Goal: Task Accomplishment & Management: Manage account settings

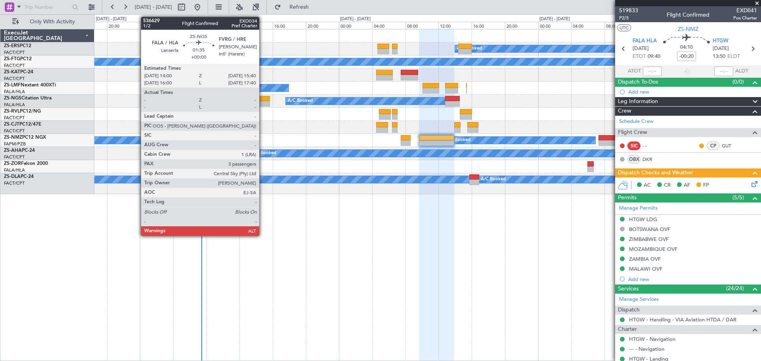
click at [263, 101] on div at bounding box center [263, 104] width 14 height 6
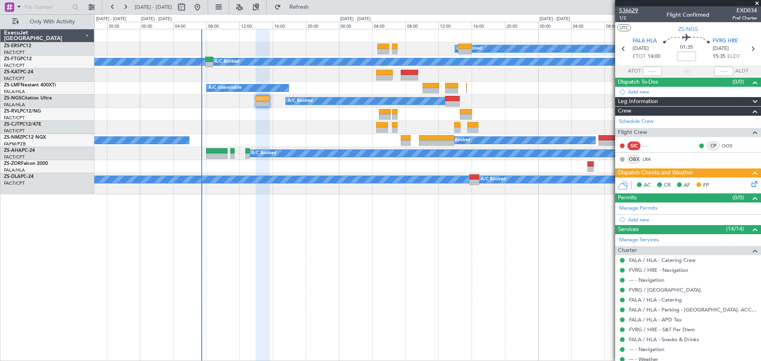
click at [635, 8] on span "536629" at bounding box center [628, 10] width 19 height 8
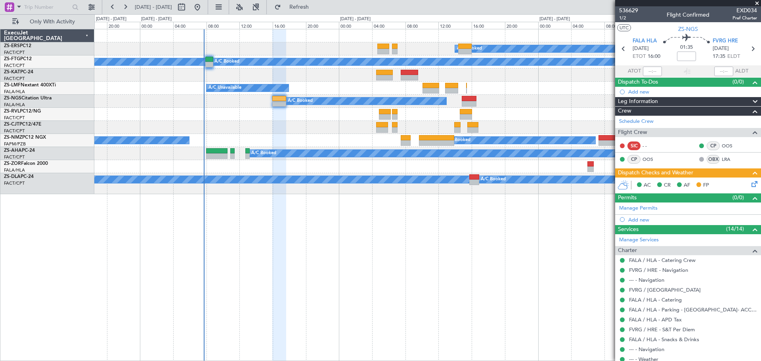
click at [757, 3] on span at bounding box center [757, 3] width 8 height 7
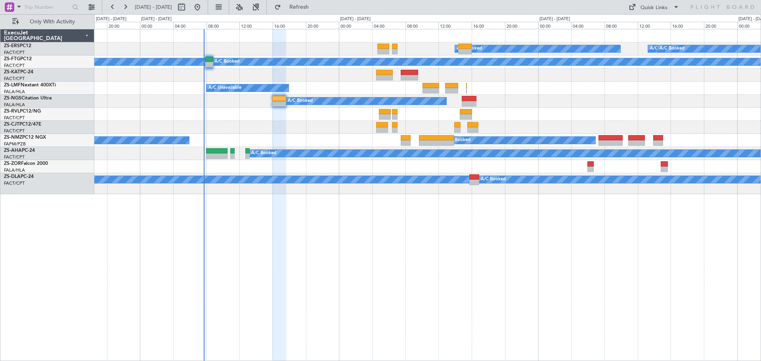
type input "0"
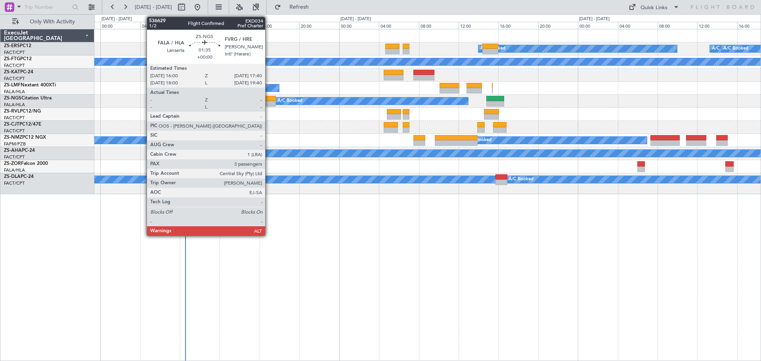
click at [269, 100] on div at bounding box center [267, 99] width 17 height 6
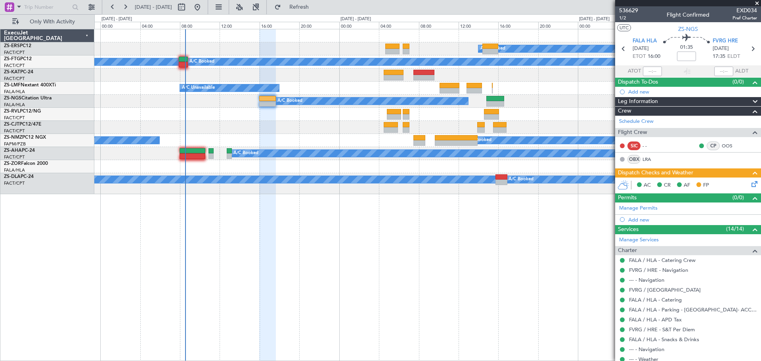
click at [757, 3] on span at bounding box center [757, 3] width 8 height 7
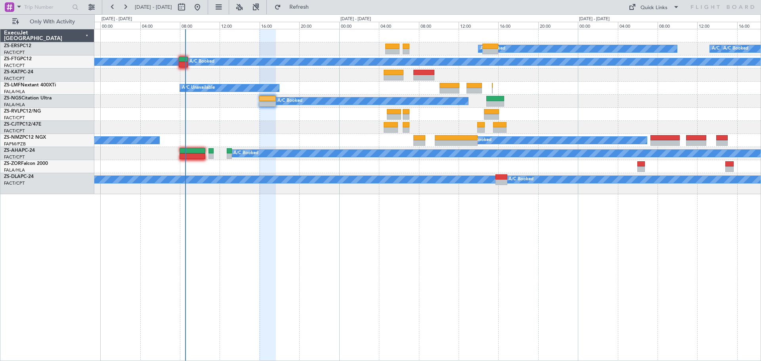
type input "0"
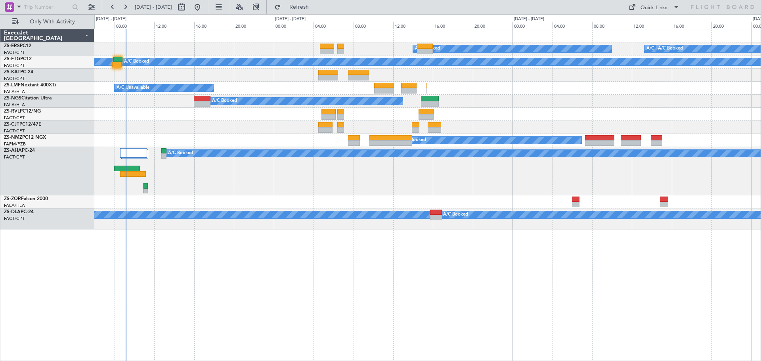
click at [404, 305] on div "A/C Booked A/C Booked A/C Booked A/C Booked A/C Booked A/C Booked A/C Booked A/…" at bounding box center [427, 195] width 667 height 332
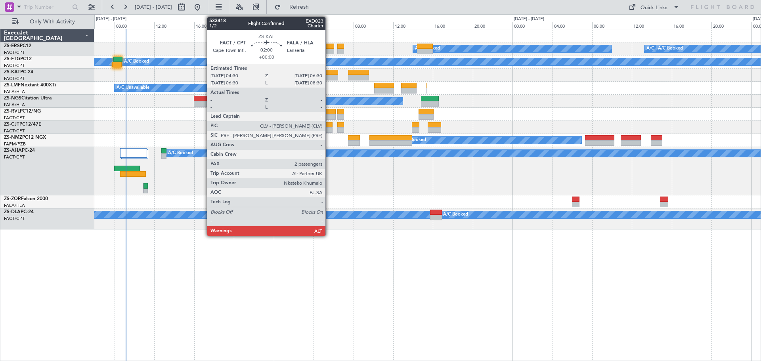
click at [329, 77] on div at bounding box center [328, 78] width 20 height 6
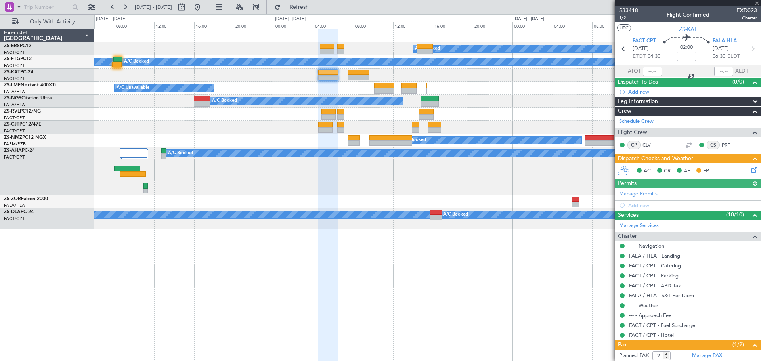
click at [631, 9] on span "533418" at bounding box center [628, 10] width 19 height 8
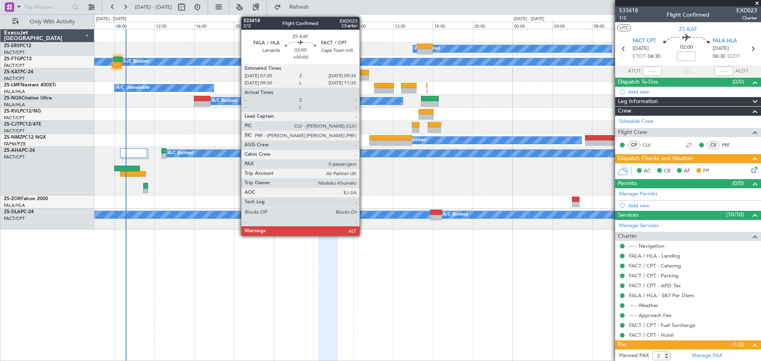
click at [363, 77] on div at bounding box center [358, 78] width 21 height 6
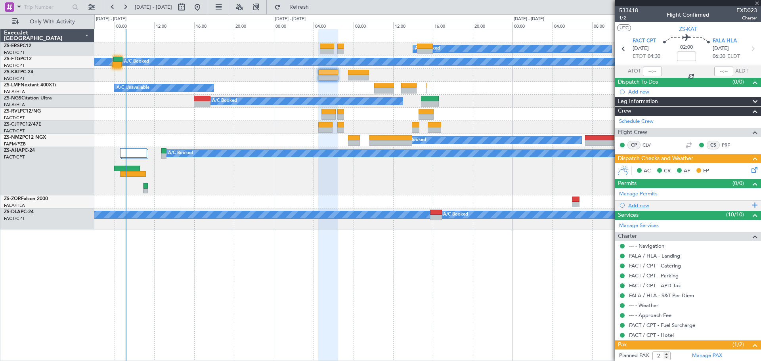
type input "0"
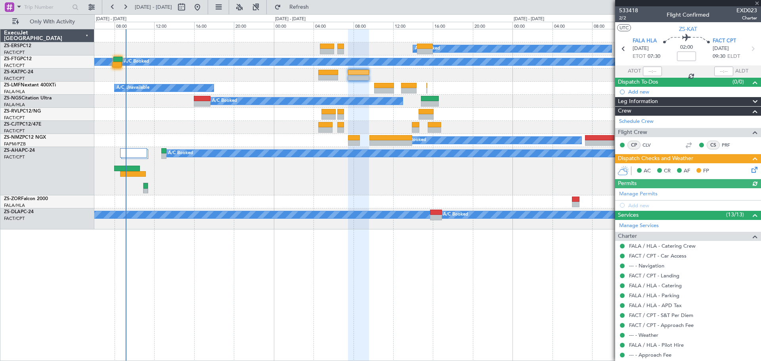
scroll to position [31, 0]
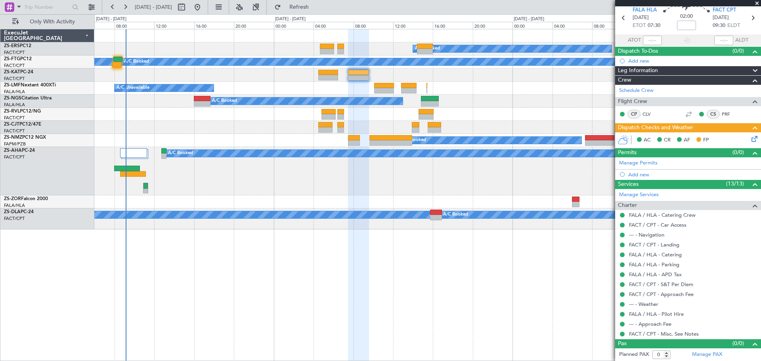
click at [756, 3] on span at bounding box center [757, 3] width 8 height 7
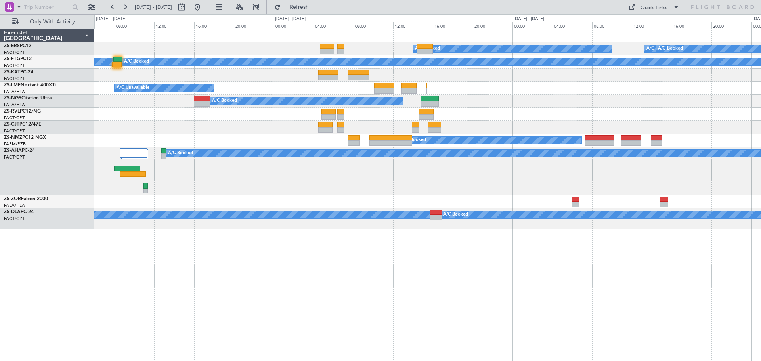
scroll to position [0, 0]
click at [302, 292] on div "A/C Booked A/C Booked A/C Booked A/C Booked A/C Booked A/C Booked A/C Booked A/…" at bounding box center [427, 195] width 667 height 332
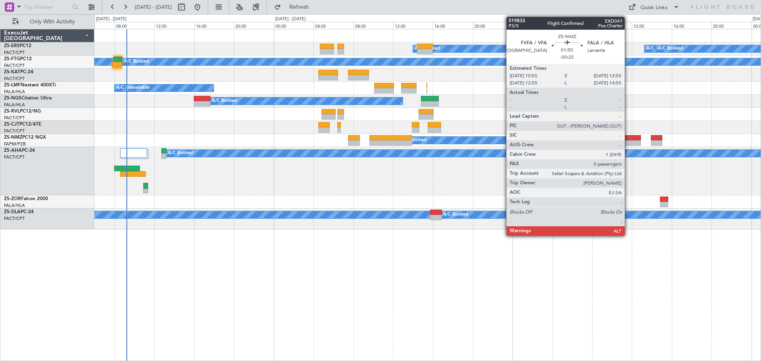
click at [629, 140] on div at bounding box center [631, 138] width 20 height 6
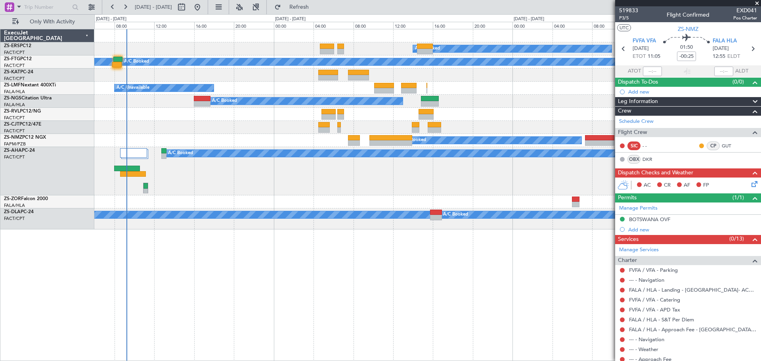
click at [521, 316] on div "A/C Booked A/C Booked A/C Booked A/C Booked A/C Booked A/C Booked A/C Booked A/…" at bounding box center [427, 195] width 667 height 332
click at [757, 3] on span at bounding box center [757, 3] width 8 height 7
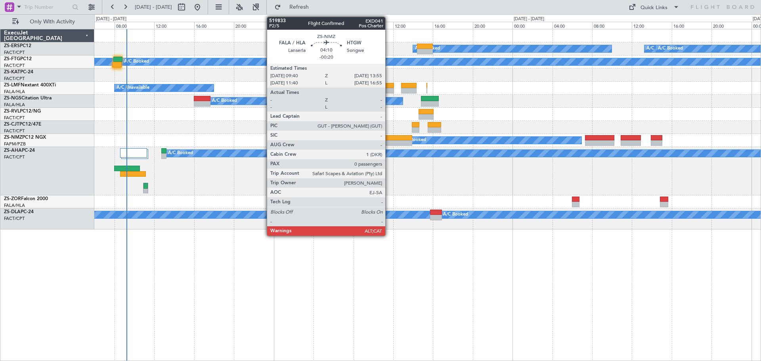
click at [389, 142] on div at bounding box center [391, 143] width 42 height 6
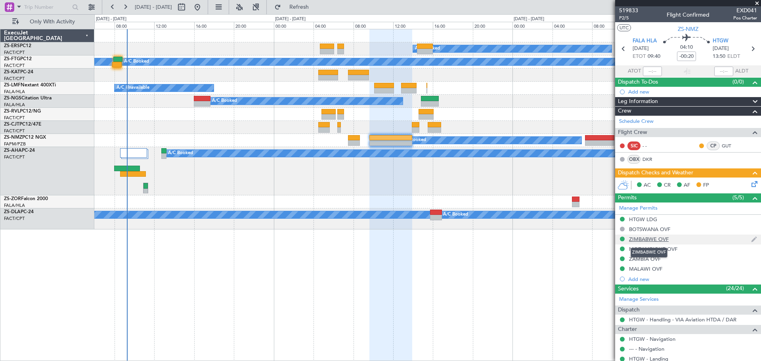
click at [639, 238] on div "ZIMBABWE OVF" at bounding box center [649, 239] width 40 height 7
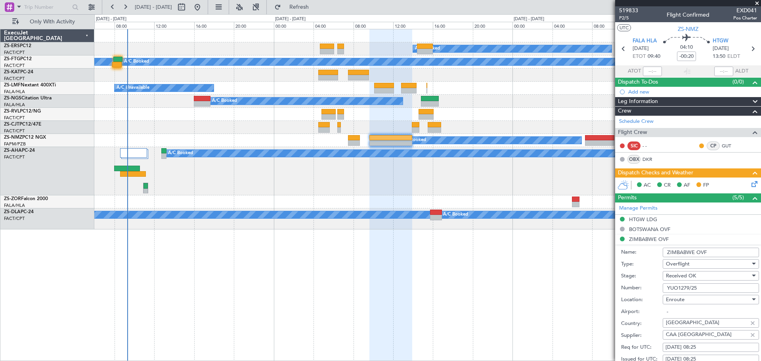
drag, startPoint x: 703, startPoint y: 289, endPoint x: 666, endPoint y: 291, distance: 37.4
click at [666, 291] on input "YUO1279/25" at bounding box center [711, 289] width 96 height 10
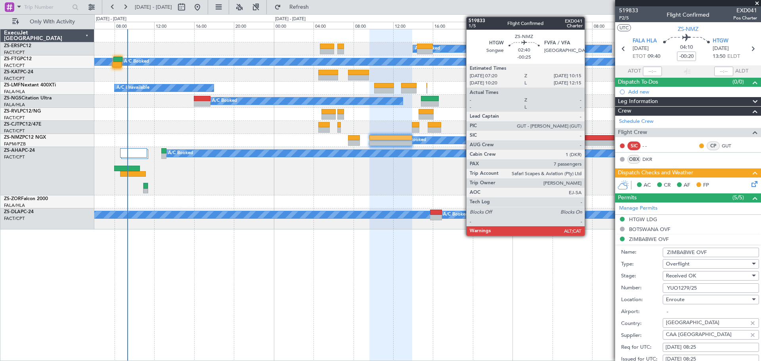
click at [588, 142] on div at bounding box center [599, 143] width 29 height 6
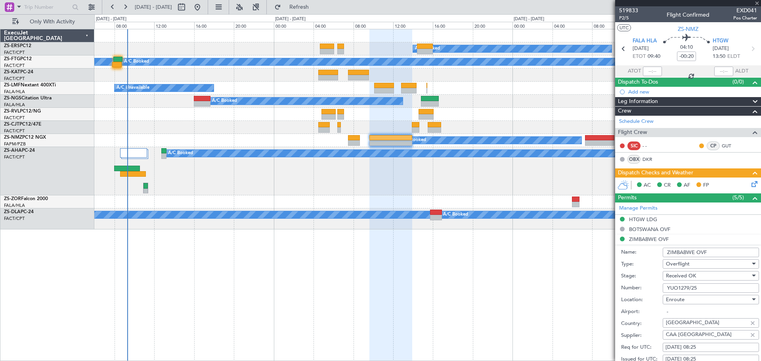
type input "-00:25"
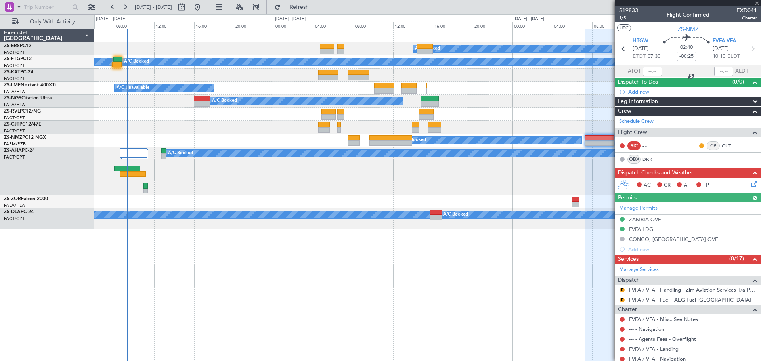
click at [640, 228] on div "Manage Permits [GEOGRAPHIC_DATA] OVF FVFA LDG CONGO, [GEOGRAPHIC_DATA] OVF Add …" at bounding box center [688, 229] width 146 height 52
click at [635, 228] on div "FVFA LDG" at bounding box center [641, 229] width 24 height 7
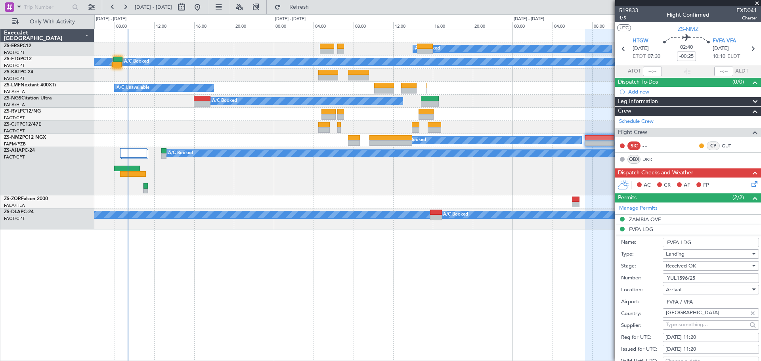
drag, startPoint x: 698, startPoint y: 278, endPoint x: 668, endPoint y: 279, distance: 30.1
click at [668, 279] on input "YUL1596/25" at bounding box center [711, 279] width 96 height 10
click at [755, 3] on span at bounding box center [757, 3] width 8 height 7
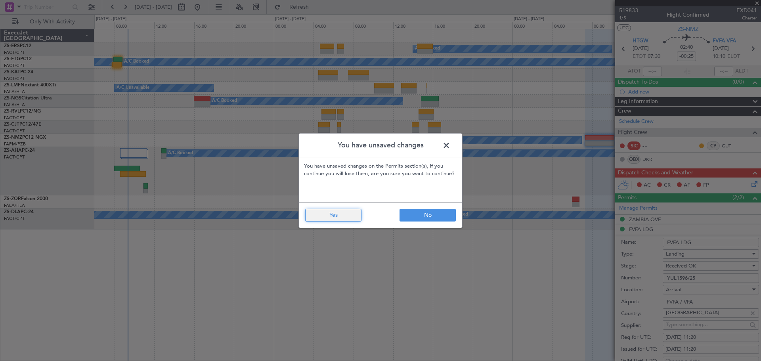
click at [318, 220] on button "Yes" at bounding box center [333, 215] width 56 height 13
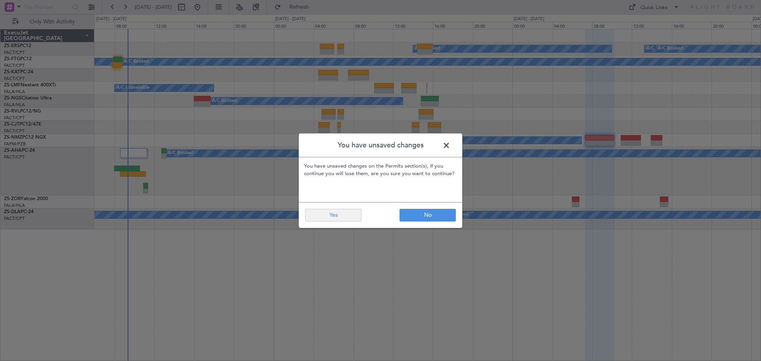
type input "0"
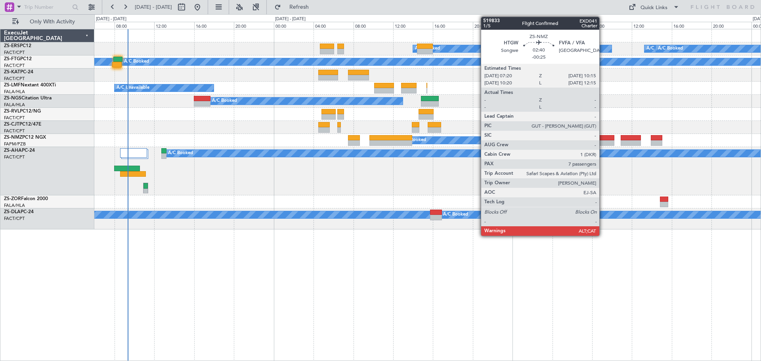
click at [603, 142] on div at bounding box center [599, 143] width 29 height 6
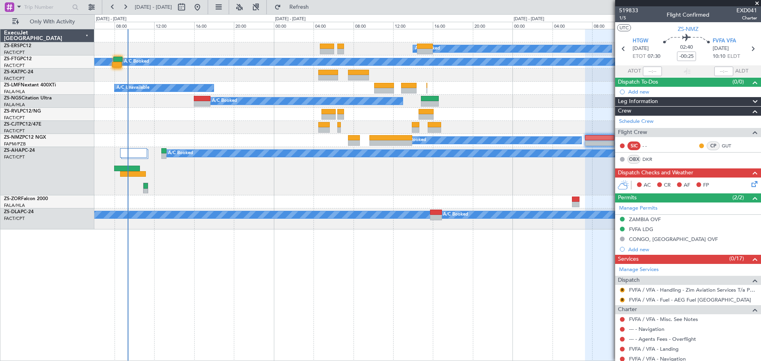
click at [758, 2] on span at bounding box center [757, 3] width 8 height 7
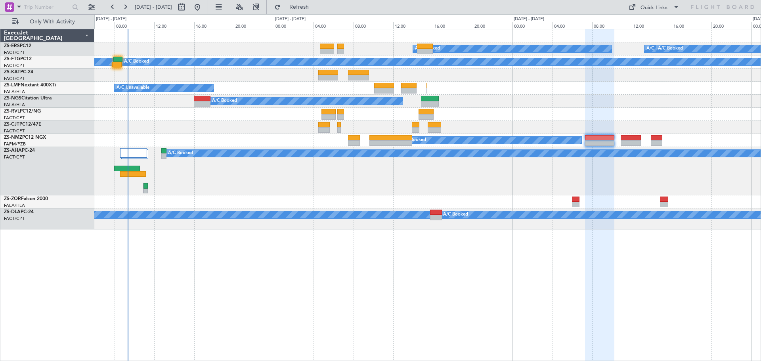
type input "0"
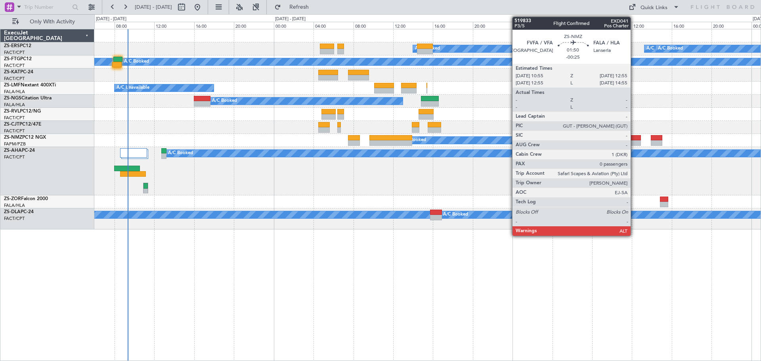
click at [634, 142] on div at bounding box center [631, 143] width 20 height 6
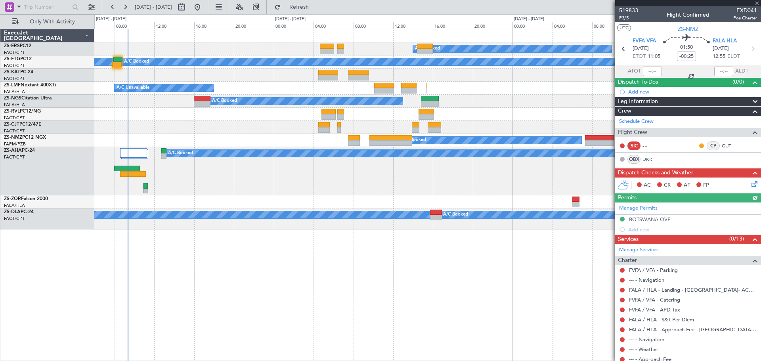
click at [756, 4] on div at bounding box center [688, 3] width 146 height 6
click at [757, 3] on span at bounding box center [757, 3] width 8 height 7
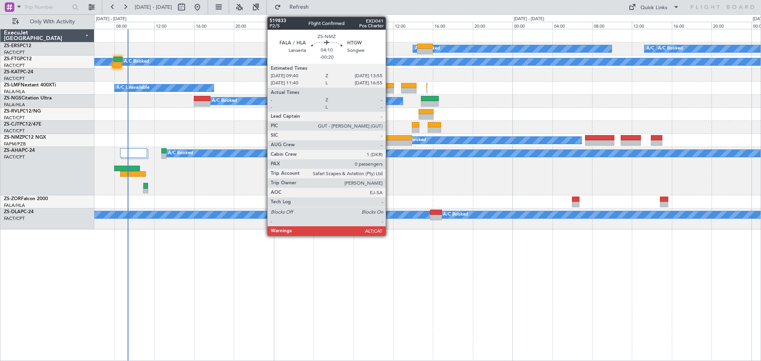
click at [389, 142] on div at bounding box center [391, 143] width 42 height 6
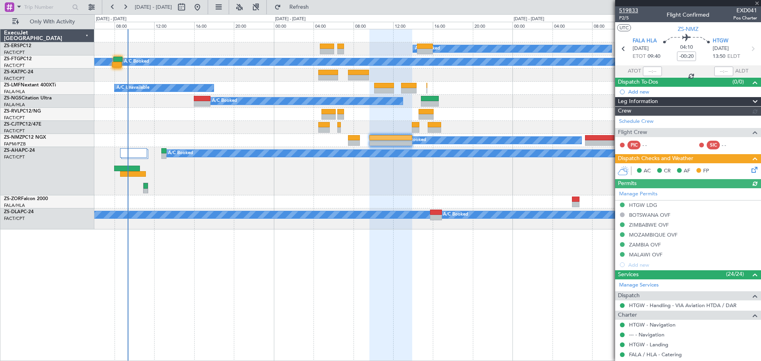
click at [631, 11] on span "519833" at bounding box center [628, 10] width 19 height 8
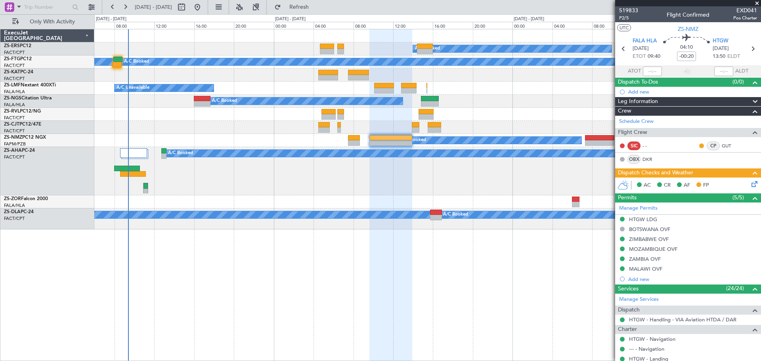
click at [755, 4] on span at bounding box center [757, 3] width 8 height 7
